Goal: Use online tool/utility: Utilize a website feature to perform a specific function

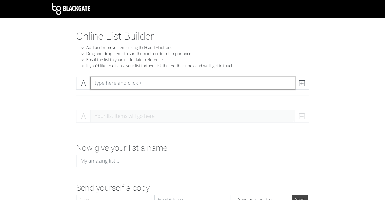
click at [120, 83] on textarea at bounding box center [192, 83] width 205 height 13
type textarea "Princess [PERSON_NAME]"
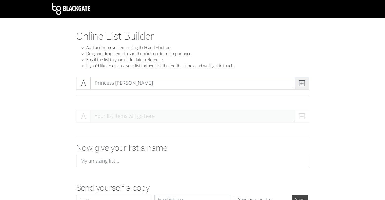
click at [303, 83] on icon at bounding box center [302, 83] width 6 height 5
click at [186, 97] on div at bounding box center [192, 96] width 241 height 4
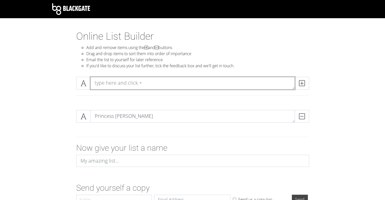
click at [144, 85] on textarea at bounding box center [192, 83] width 205 height 13
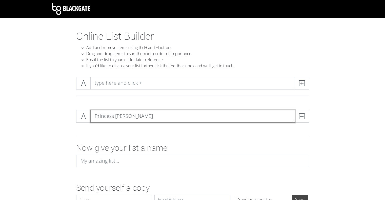
click at [125, 117] on textarea "Princess [PERSON_NAME]" at bounding box center [192, 116] width 205 height 13
click at [129, 118] on textarea "Princess [PERSON_NAME]" at bounding box center [192, 116] width 205 height 13
type textarea "Princess Mononoke"
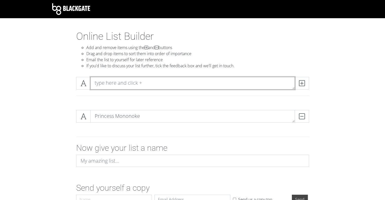
click at [126, 88] on textarea at bounding box center [192, 83] width 205 height 13
type textarea "The Wind Rises"
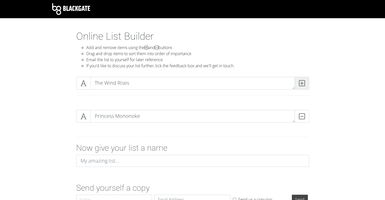
click at [302, 80] on span at bounding box center [302, 83] width 14 height 13
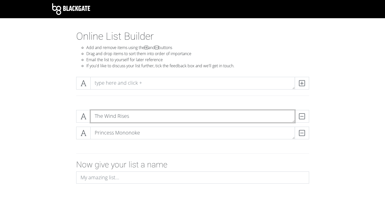
drag, startPoint x: 102, startPoint y: 118, endPoint x: 99, endPoint y: 170, distance: 52.1
click at [99, 170] on form "The Wind Rises DELETE Princess Mononoke DELETE Now give your list a name Send y…" at bounding box center [192, 165] width 385 height 118
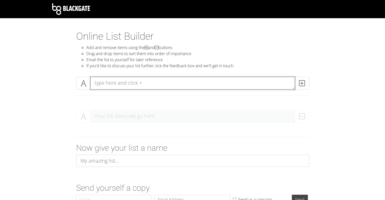
click at [124, 85] on textarea at bounding box center [192, 83] width 205 height 13
type textarea "The Wind Rises"
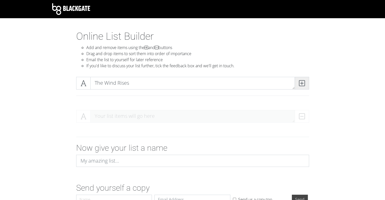
click at [302, 85] on icon at bounding box center [302, 83] width 6 height 5
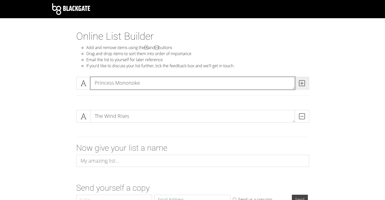
type textarea "Princess Mononoke"
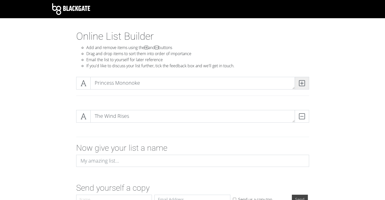
click at [305, 80] on span at bounding box center [302, 83] width 14 height 13
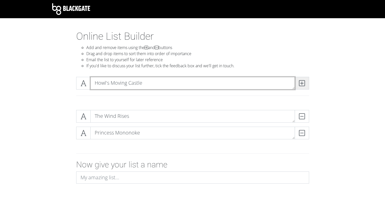
type textarea "Howl's Moving Castle"
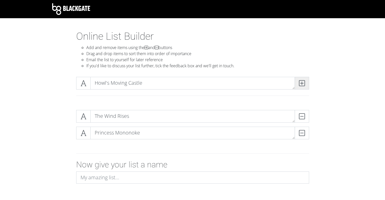
click at [309, 81] on span at bounding box center [302, 83] width 14 height 13
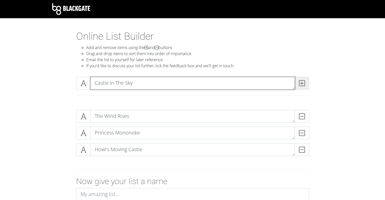
type textarea "Castle In The Sky"
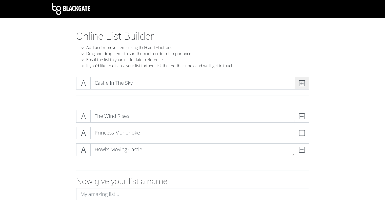
click at [309, 80] on span at bounding box center [302, 83] width 14 height 13
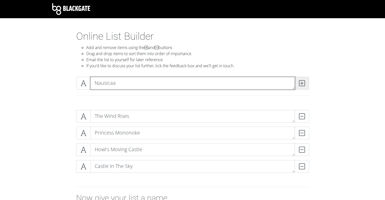
type textarea "Nausicaa"
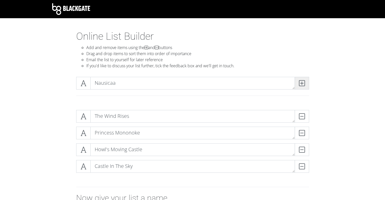
click at [304, 86] on icon at bounding box center [302, 83] width 6 height 5
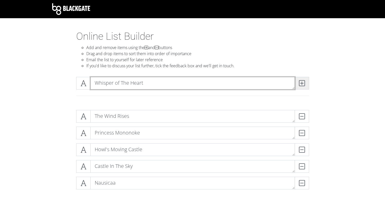
type textarea "Whisper of The Heart"
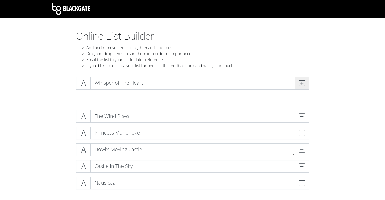
click at [304, 82] on icon at bounding box center [302, 83] width 6 height 5
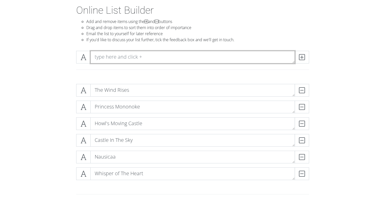
scroll to position [26, 0]
type textarea "My Neighbor Totoro"
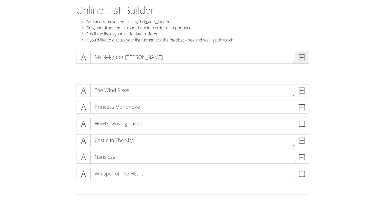
click at [303, 59] on icon at bounding box center [302, 57] width 6 height 5
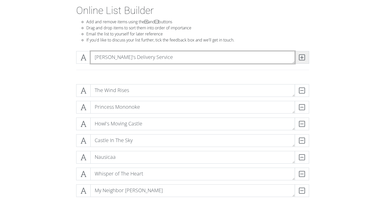
type textarea "Kiki's Delivery Service"
click at [303, 53] on span at bounding box center [302, 57] width 14 height 13
type textarea "Spirited Away"
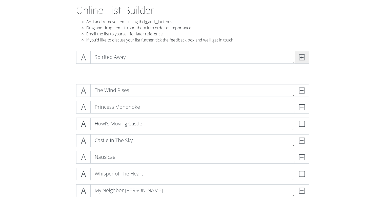
click at [303, 57] on icon at bounding box center [302, 57] width 6 height 5
type textarea "Arrietty"
click at [304, 53] on span at bounding box center [302, 57] width 14 height 13
type textarea "The Boy and The Heron"
click at [300, 56] on icon at bounding box center [302, 57] width 6 height 5
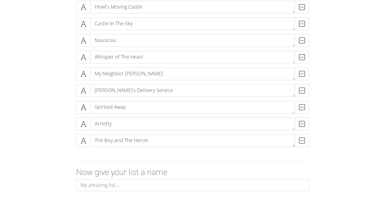
scroll to position [143, 0]
click at [84, 142] on icon at bounding box center [84, 140] width 6 height 5
click at [82, 140] on icon at bounding box center [84, 140] width 6 height 5
click at [82, 141] on icon at bounding box center [84, 140] width 6 height 5
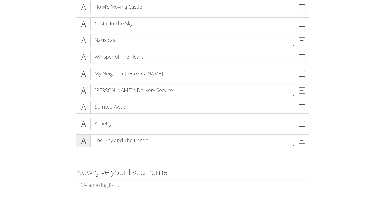
click at [85, 139] on icon at bounding box center [84, 140] width 6 height 5
click at [85, 140] on icon at bounding box center [84, 140] width 6 height 5
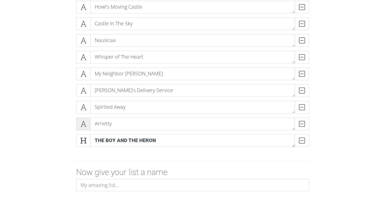
click at [85, 128] on span at bounding box center [83, 124] width 14 height 13
click at [83, 105] on icon at bounding box center [84, 107] width 6 height 5
click at [84, 88] on icon at bounding box center [84, 90] width 6 height 5
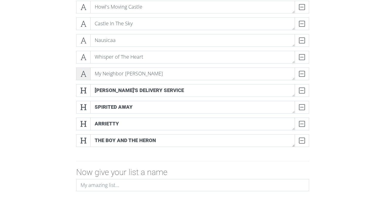
click at [85, 72] on icon at bounding box center [84, 73] width 6 height 5
click at [83, 74] on icon at bounding box center [84, 73] width 6 height 5
click at [84, 89] on icon at bounding box center [84, 90] width 6 height 5
click at [82, 105] on icon at bounding box center [84, 107] width 6 height 5
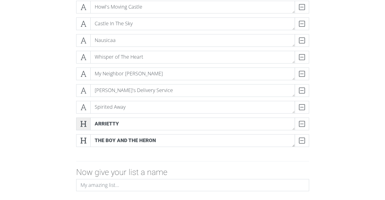
click at [80, 130] on span at bounding box center [83, 124] width 14 height 13
click at [82, 148] on div "The Boy and The Heron DELETE" at bounding box center [193, 143] width 236 height 17
click at [83, 143] on icon at bounding box center [84, 140] width 6 height 5
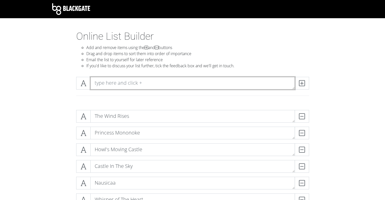
click at [123, 82] on textarea at bounding box center [192, 83] width 205 height 13
type textarea "Ponyo"
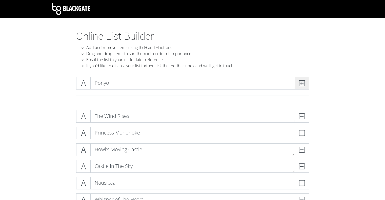
click at [306, 83] on span at bounding box center [302, 83] width 14 height 13
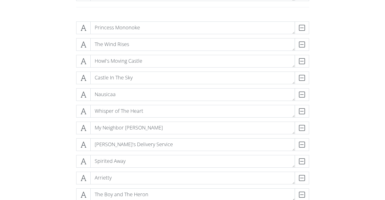
scroll to position [94, 0]
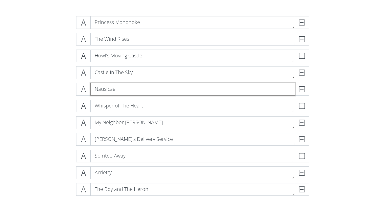
drag, startPoint x: 112, startPoint y: 91, endPoint x: 111, endPoint y: 121, distance: 30.4
click at [111, 121] on div "Princess Mononoke DELETE The Wind Rises DELETE Howl's Moving Castle DELETE Cast…" at bounding box center [192, 116] width 233 height 201
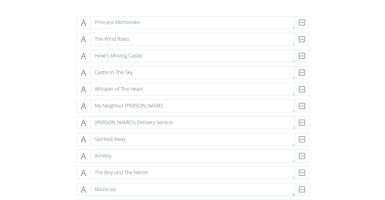
click at [111, 179] on div "The Boy and The Heron DELETE" at bounding box center [193, 175] width 236 height 17
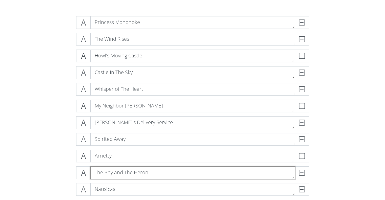
click at [110, 178] on textarea "The Boy and The Heron" at bounding box center [192, 173] width 205 height 13
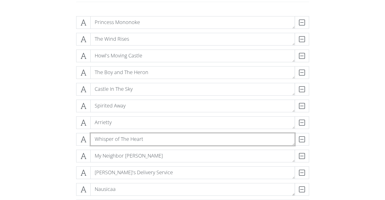
click at [111, 133] on textarea "Whisper of The Heart" at bounding box center [192, 139] width 205 height 13
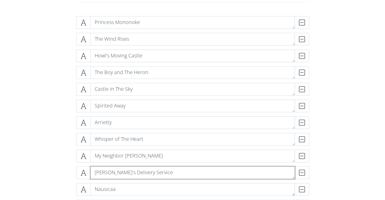
click at [108, 167] on textarea "Kiki's Delivery Service" at bounding box center [192, 173] width 205 height 13
drag, startPoint x: 108, startPoint y: 166, endPoint x: 111, endPoint y: 157, distance: 10.1
click at [111, 157] on div "Princess Mononoke DELETE The Wind Rises DELETE Howl's Moving Castle DELETE The …" at bounding box center [192, 116] width 233 height 201
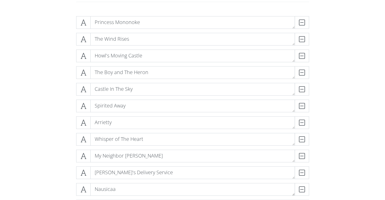
click at [108, 166] on div "My Neighbor Totoro DELETE" at bounding box center [193, 158] width 236 height 17
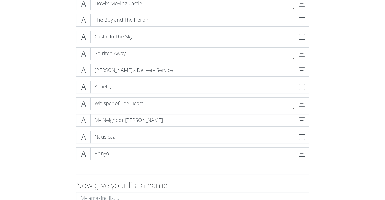
scroll to position [147, 0]
click at [175, 146] on div "Nausicaa DELETE" at bounding box center [193, 138] width 236 height 17
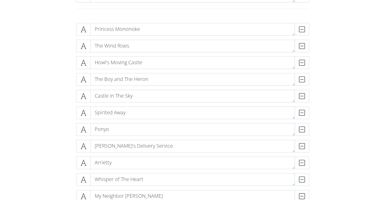
scroll to position [85, 0]
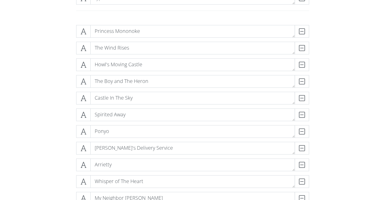
click at [156, 124] on div "Spirited Away DELETE" at bounding box center [193, 117] width 236 height 17
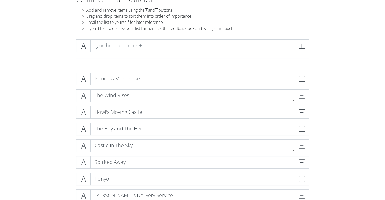
scroll to position [38, 0]
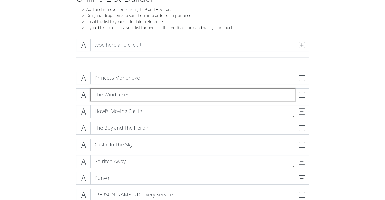
click at [134, 96] on textarea "The Wind Rises" at bounding box center [192, 95] width 205 height 13
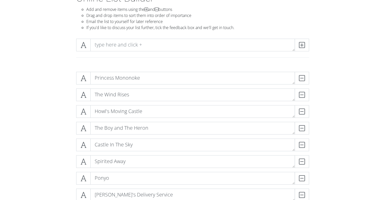
click at [112, 120] on div "Howl's Moving Castle DELETE" at bounding box center [193, 113] width 236 height 17
click at [49, 128] on div "Princess Mononoke DELETE The Wind Rises DELETE Howl's Moving Castle DELETE The …" at bounding box center [192, 172] width 289 height 209
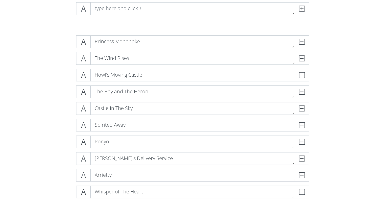
scroll to position [72, 0]
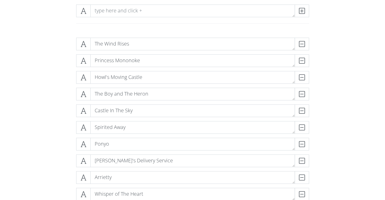
click at [355, 68] on form "The Wind Rises DELETE Princess Mononoke DELETE Howl's Moving Castle DELETE The …" at bounding box center [192, 176] width 385 height 285
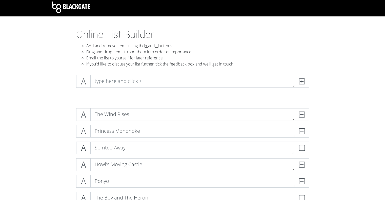
scroll to position [2, 0]
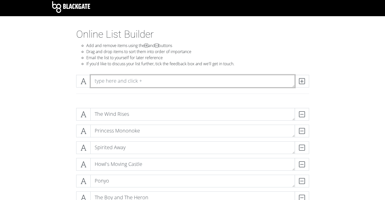
click at [154, 78] on textarea at bounding box center [192, 81] width 205 height 13
type textarea "z"
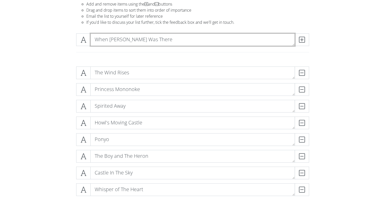
scroll to position [47, 0]
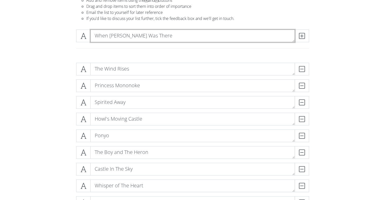
type textarea "When Marnie Was There"
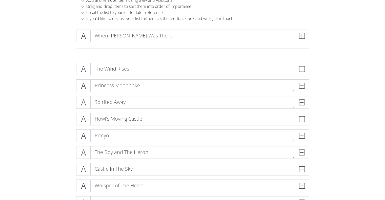
click at [311, 39] on div "When Marnie Was There" at bounding box center [192, 42] width 241 height 25
click at [305, 35] on icon at bounding box center [302, 35] width 6 height 5
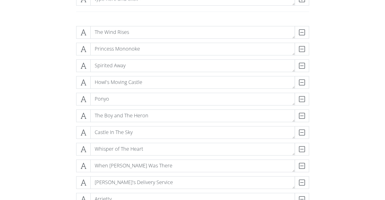
scroll to position [84, 0]
click at [83, 30] on icon at bounding box center [84, 32] width 6 height 5
click at [82, 47] on icon at bounding box center [84, 49] width 6 height 5
click at [83, 62] on span at bounding box center [83, 66] width 14 height 13
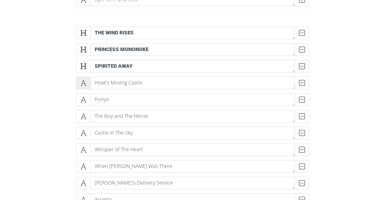
click at [85, 84] on icon at bounding box center [84, 83] width 6 height 5
click at [82, 99] on icon at bounding box center [84, 99] width 6 height 5
click at [83, 117] on icon at bounding box center [84, 116] width 6 height 5
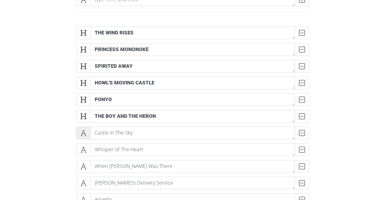
click at [80, 134] on span at bounding box center [83, 133] width 14 height 13
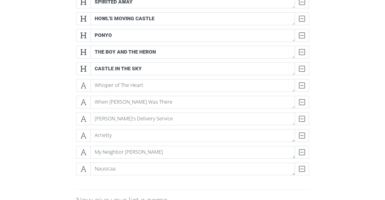
scroll to position [148, 0]
